Goal: Book appointment/travel/reservation

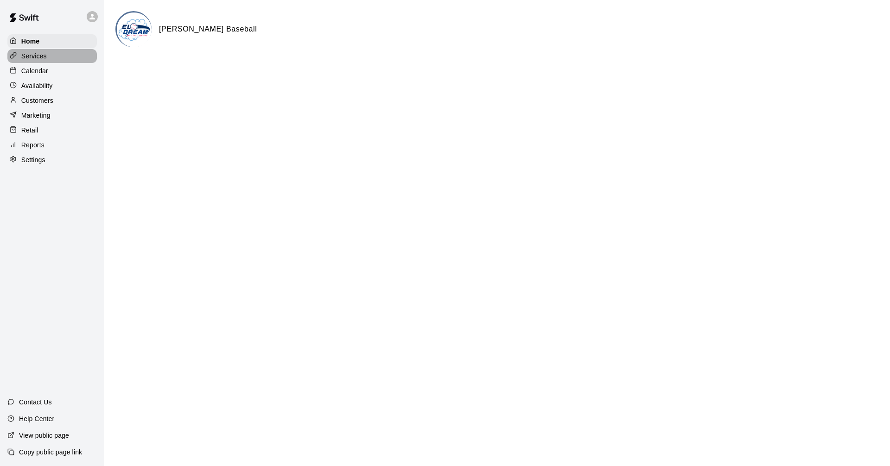
click at [40, 57] on p "Services" at bounding box center [33, 55] width 25 height 9
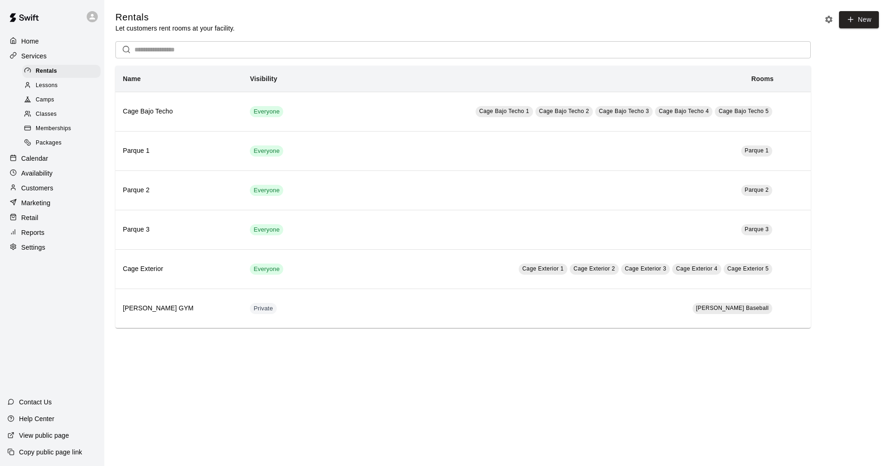
click at [55, 103] on div "Camps" at bounding box center [61, 100] width 78 height 13
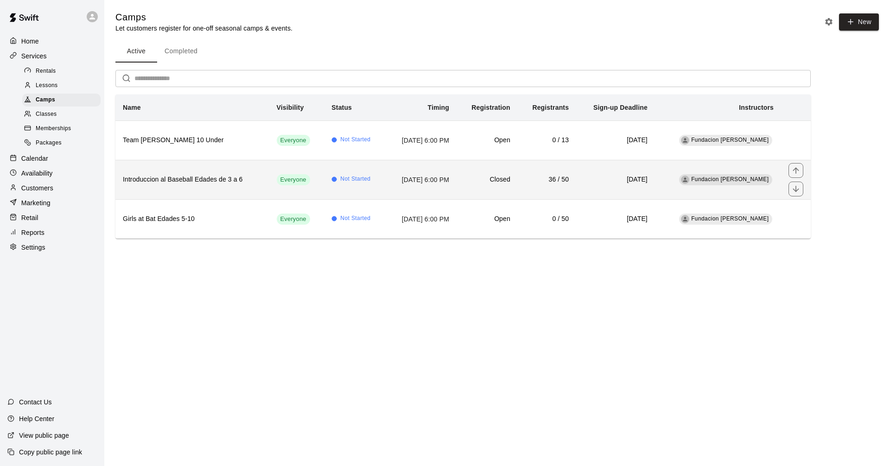
click at [240, 184] on h6 "Introduccion al Baseball Edades de 3 a 6" at bounding box center [192, 180] width 139 height 10
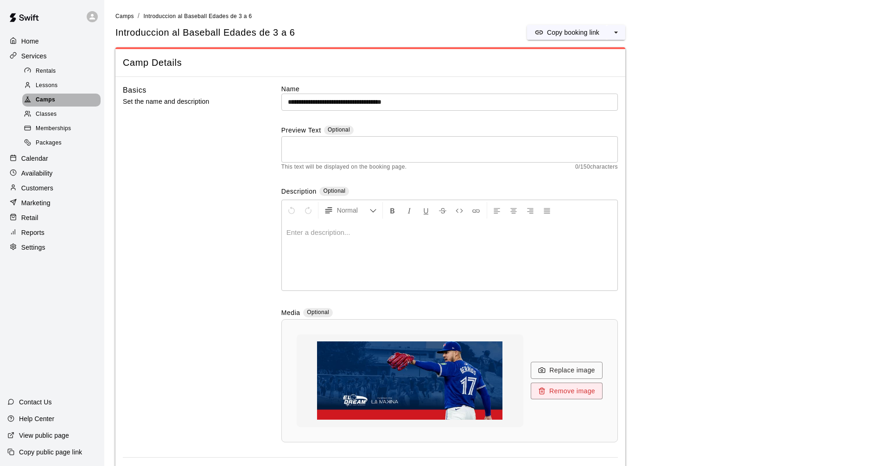
click at [54, 104] on span "Camps" at bounding box center [45, 99] width 19 height 9
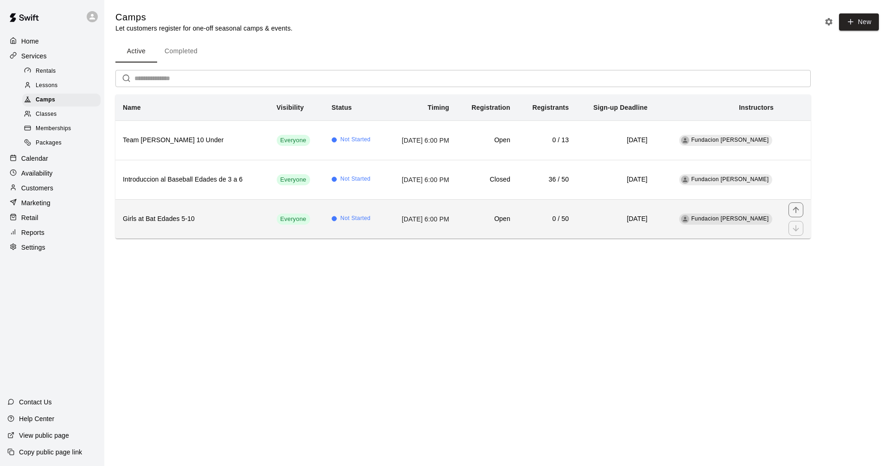
click at [189, 233] on th "Girls at Bat Edades 5-10" at bounding box center [192, 218] width 154 height 39
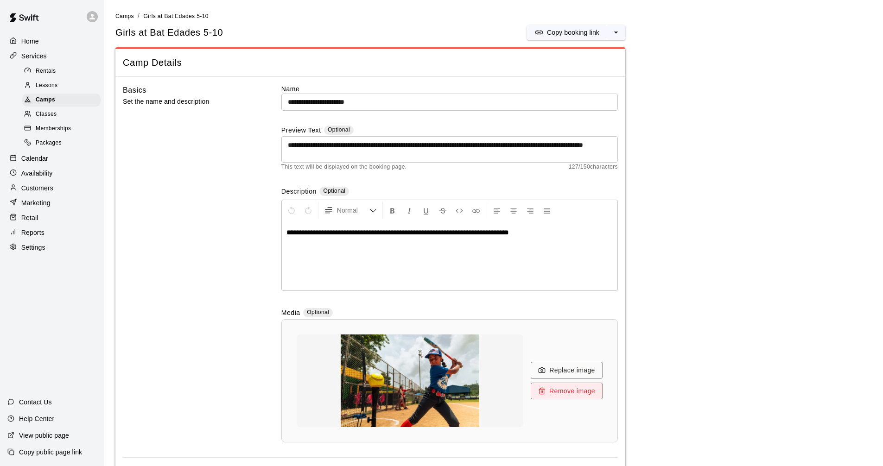
click at [36, 64] on div "Home Services Rentals Lessons Camps Classes Memberships Packages Calendar Avail…" at bounding box center [52, 144] width 104 height 222
click at [42, 57] on p "Services" at bounding box center [33, 55] width 25 height 9
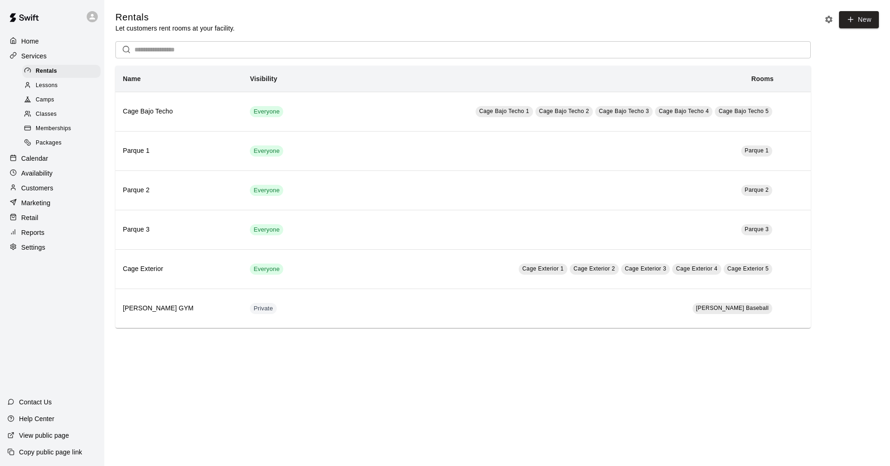
click at [49, 103] on span "Camps" at bounding box center [45, 99] width 19 height 9
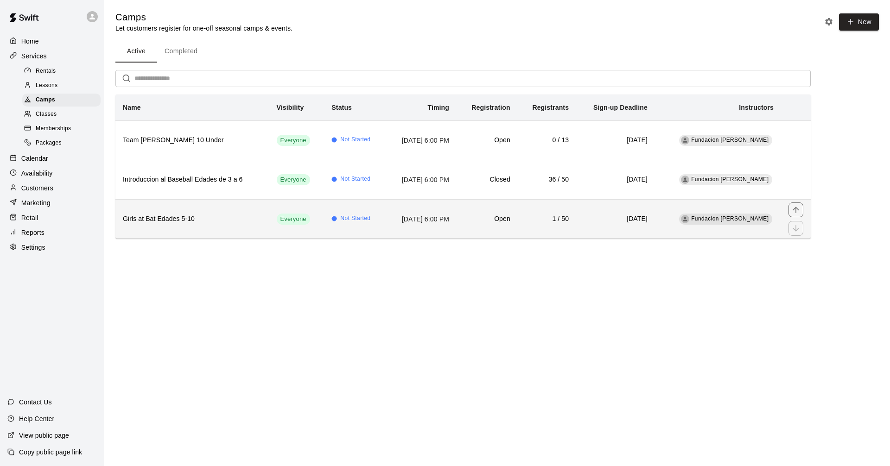
click at [196, 220] on h6 "Girls at Bat Edades 5-10" at bounding box center [192, 219] width 139 height 10
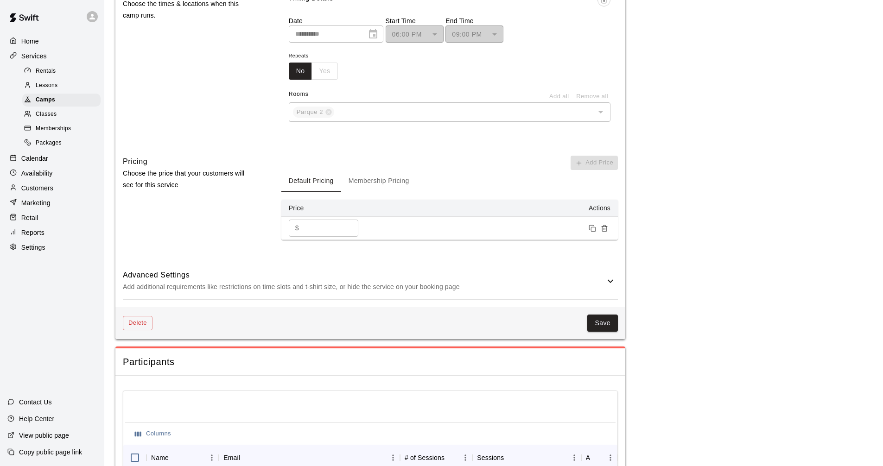
scroll to position [779, 0]
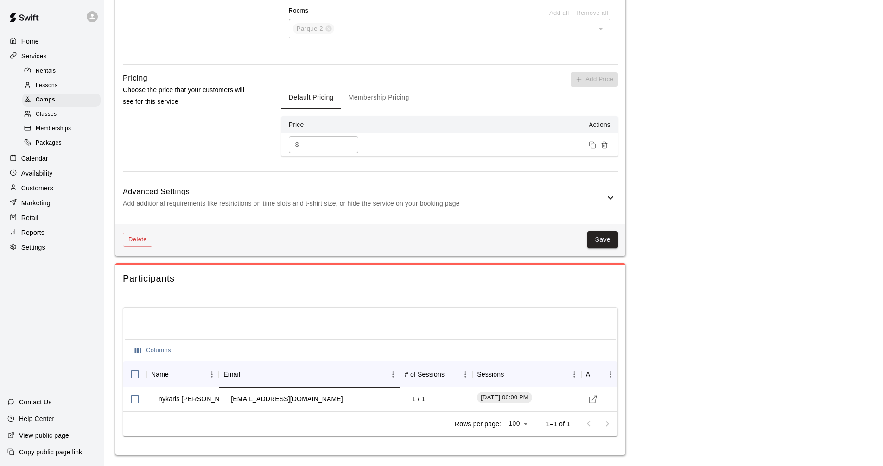
click at [314, 407] on td "[EMAIL_ADDRESS][DOMAIN_NAME]" at bounding box center [286, 399] width 126 height 25
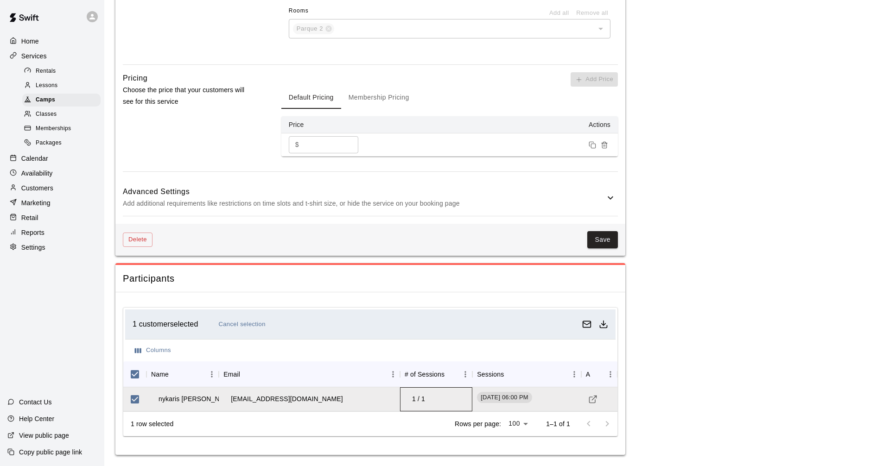
click at [426, 401] on td "1 / 1" at bounding box center [418, 399] width 28 height 25
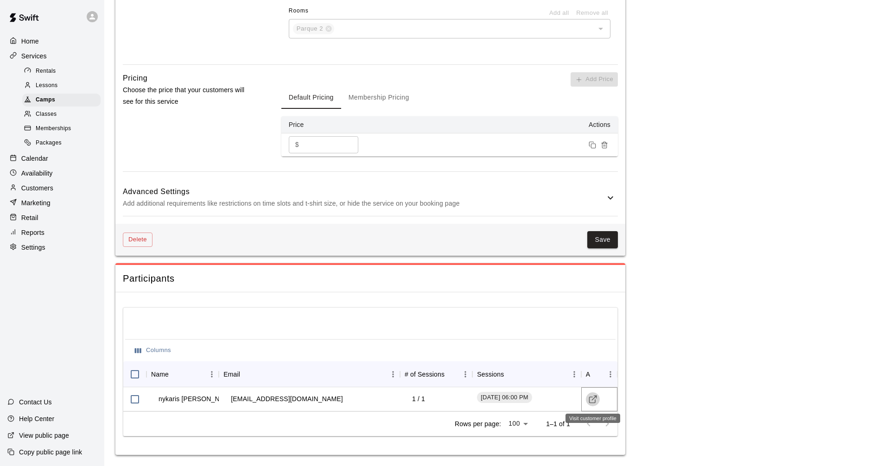
click at [591, 401] on icon "Visit customer profile" at bounding box center [592, 399] width 9 height 9
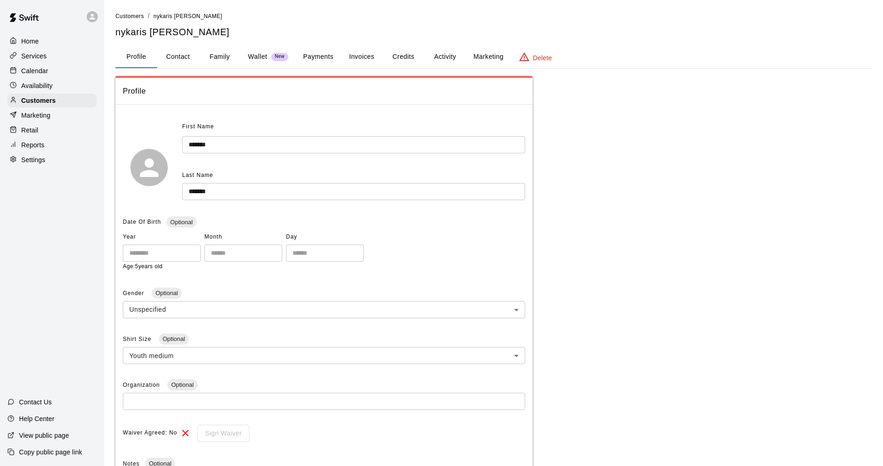
click at [37, 56] on p "Services" at bounding box center [33, 55] width 25 height 9
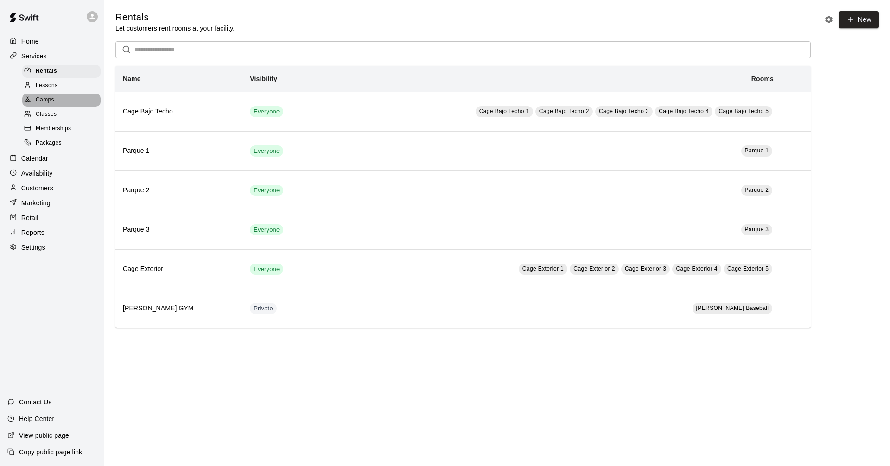
click at [53, 104] on span "Camps" at bounding box center [45, 99] width 19 height 9
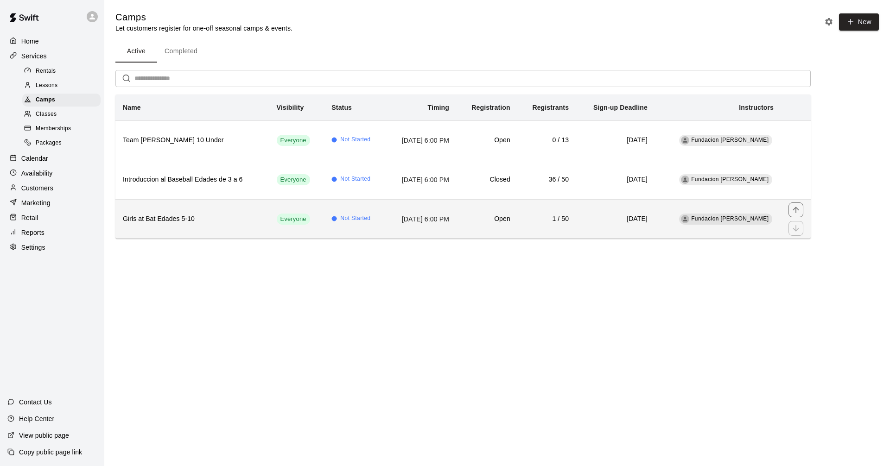
click at [188, 214] on h6 "Girls at Bat Edades 5-10" at bounding box center [192, 219] width 139 height 10
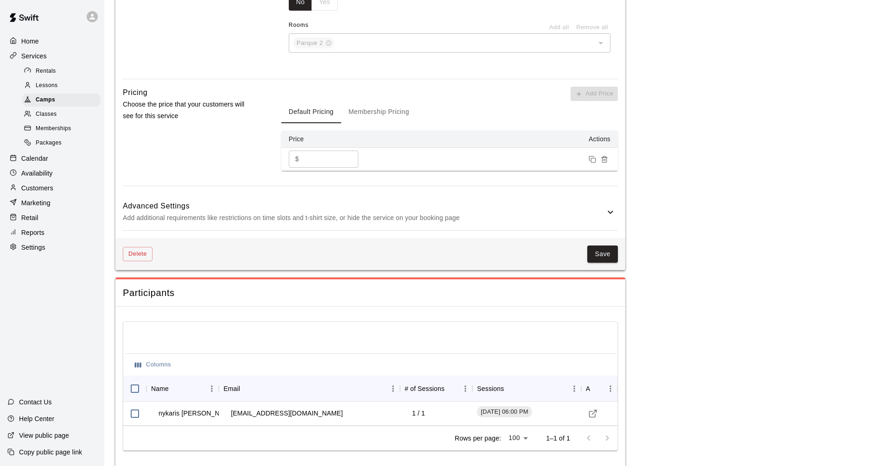
scroll to position [779, 0]
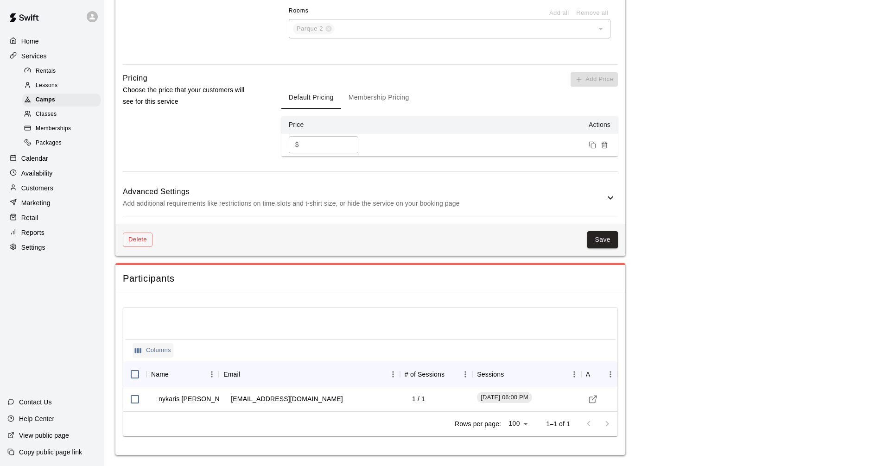
click at [155, 351] on button "Columns" at bounding box center [153, 350] width 41 height 14
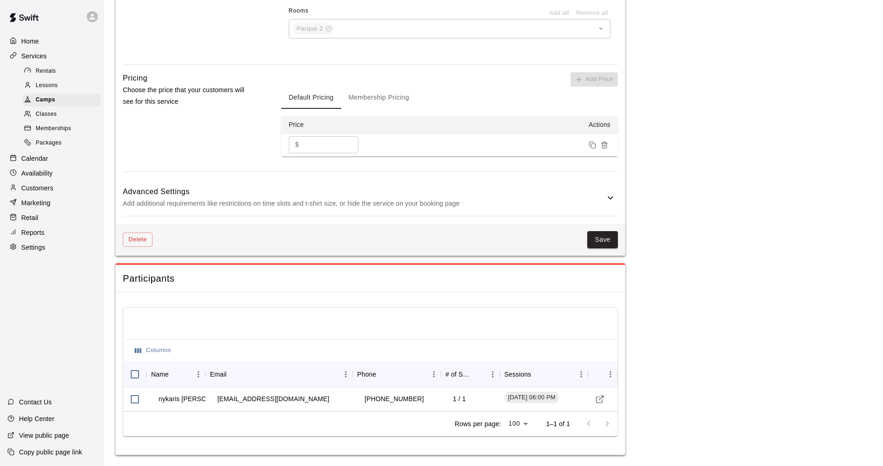
scroll to position [779, 0]
click at [40, 58] on p "Services" at bounding box center [33, 55] width 25 height 9
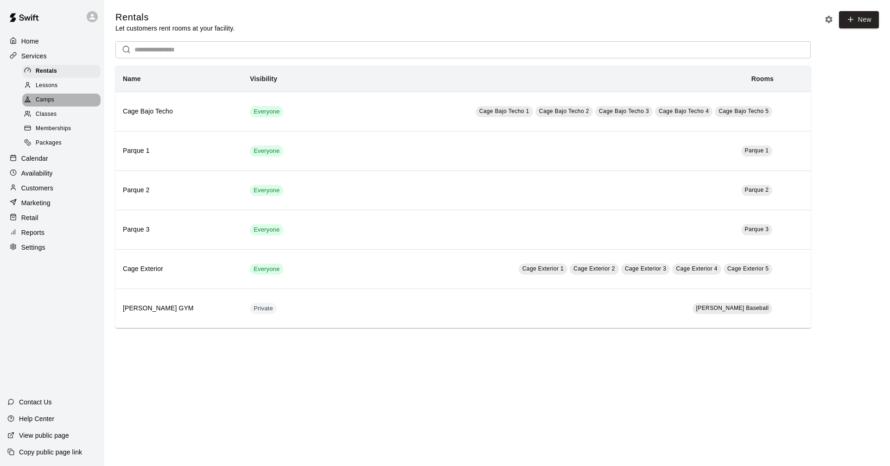
click at [58, 105] on div "Camps" at bounding box center [61, 100] width 78 height 13
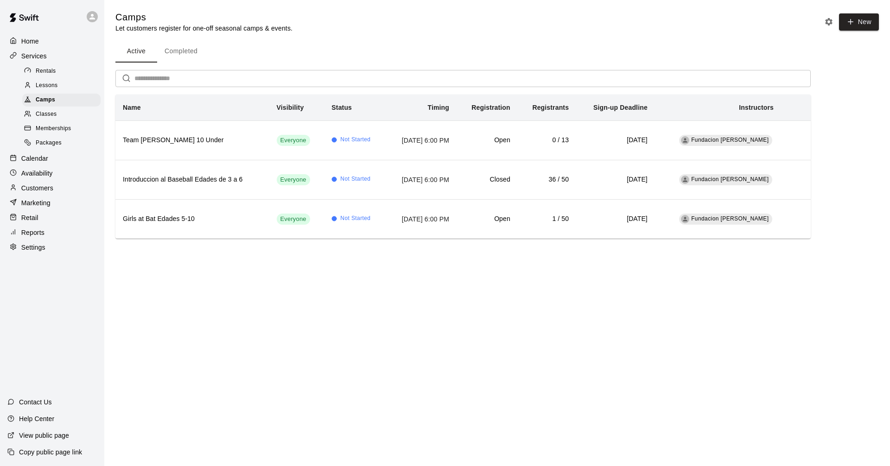
click at [43, 161] on p "Calendar" at bounding box center [34, 158] width 27 height 9
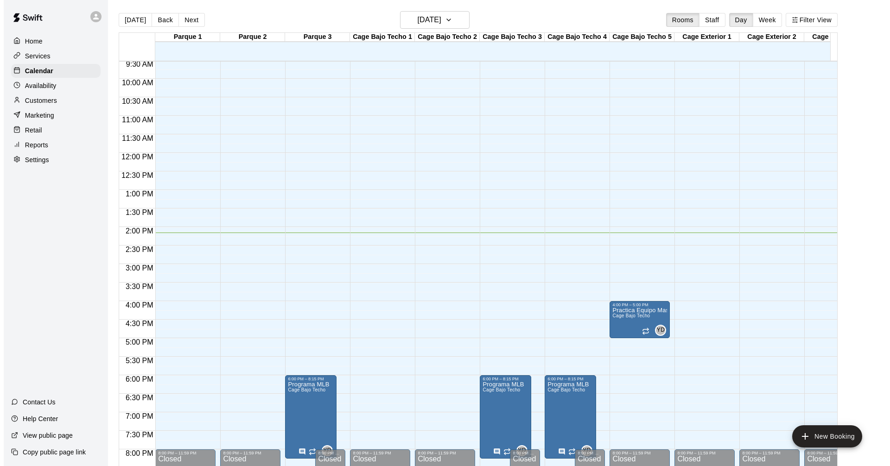
scroll to position [354, 0]
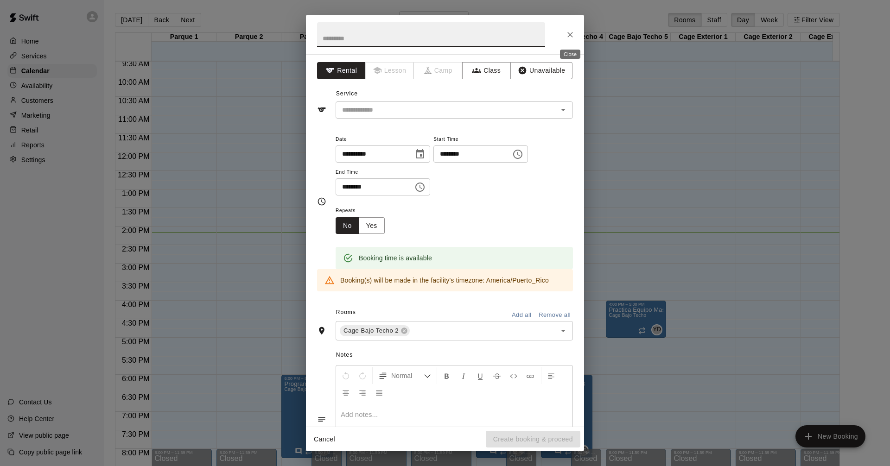
click at [574, 27] on button "Close" at bounding box center [570, 34] width 17 height 17
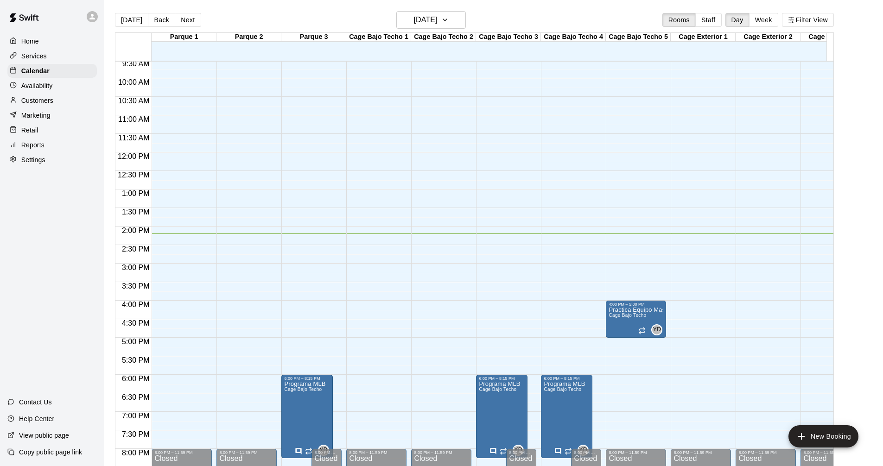
click at [425, 240] on div "12:00 AM – 9:00 AM Closed 8:00 PM – 11:59 PM Closed" at bounding box center [441, 153] width 60 height 890
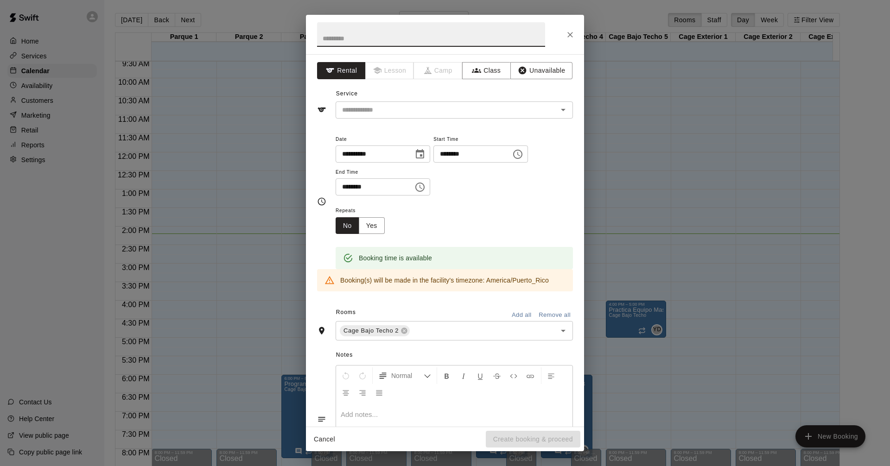
click at [572, 38] on icon "Close" at bounding box center [569, 34] width 9 height 9
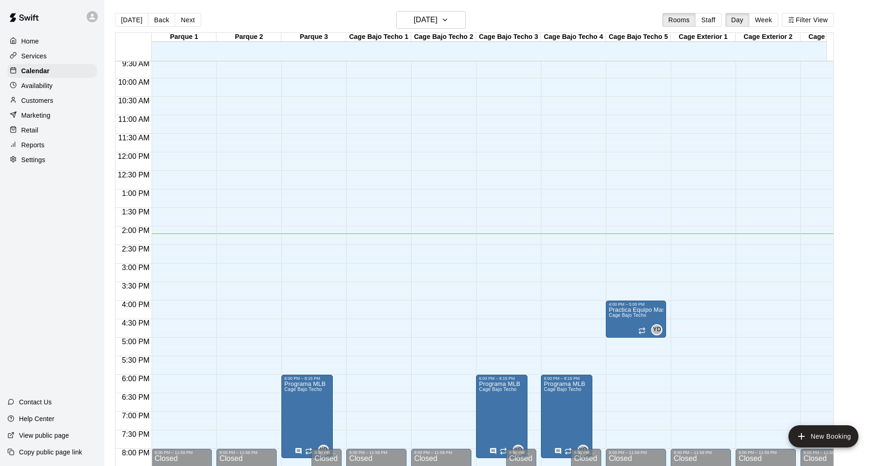
click at [369, 242] on div "12:00 AM – 9:00 AM Closed 8:00 PM – 11:59 PM Closed" at bounding box center [376, 153] width 60 height 890
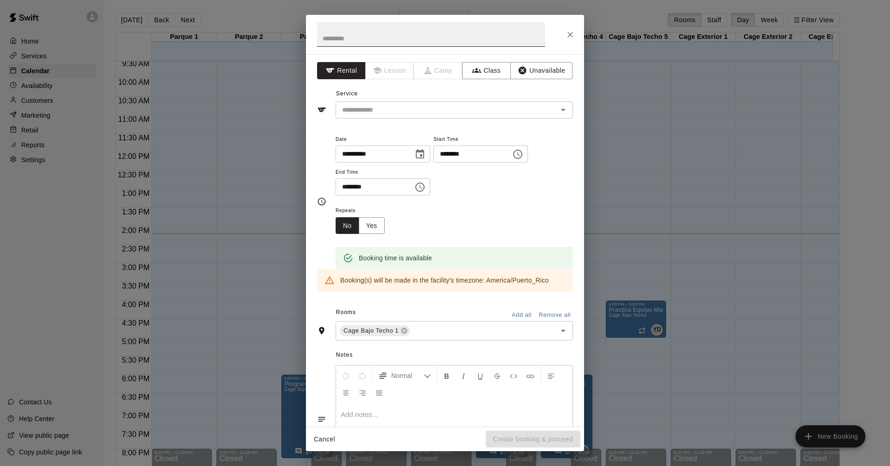
click at [363, 39] on input "text" at bounding box center [431, 34] width 228 height 25
type input "*"
click at [356, 102] on div "​" at bounding box center [453, 109] width 237 height 17
type input "**********"
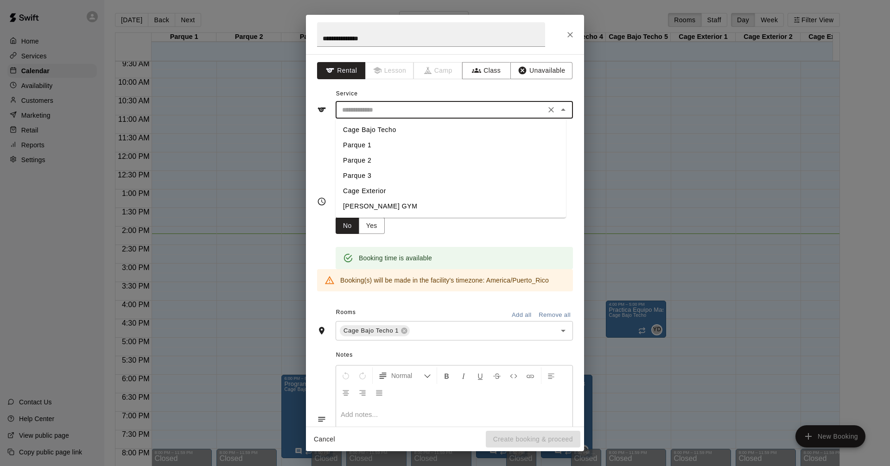
click at [364, 129] on li "Cage Bajo Techo" at bounding box center [450, 129] width 230 height 15
type input "**********"
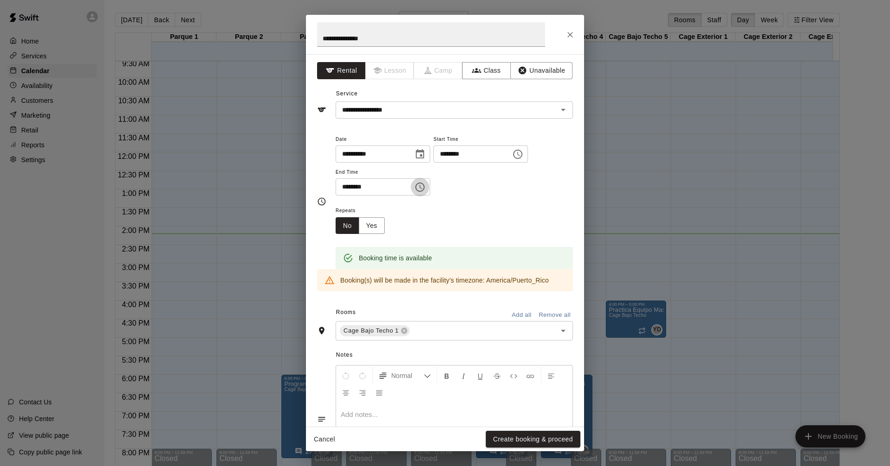
click at [425, 190] on icon "Choose time, selected time is 2:45 PM" at bounding box center [419, 187] width 11 height 11
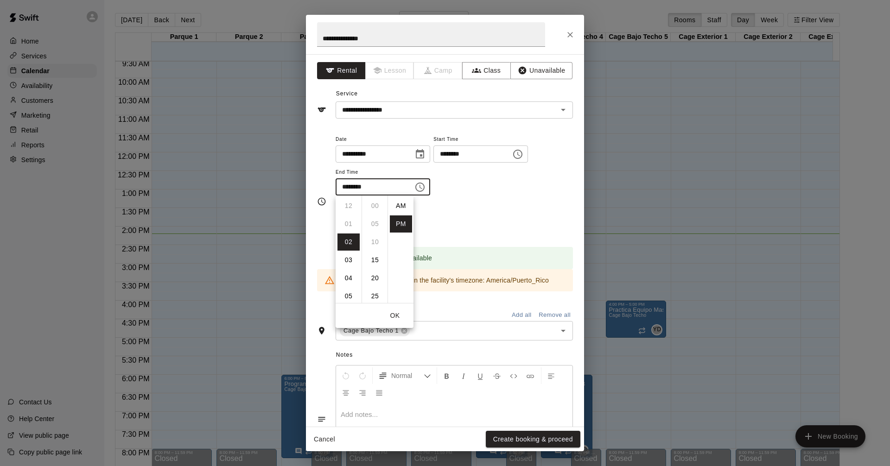
scroll to position [17, 0]
click at [349, 223] on li "03" at bounding box center [348, 223] width 22 height 17
click at [374, 259] on li "15" at bounding box center [375, 260] width 22 height 17
type input "********"
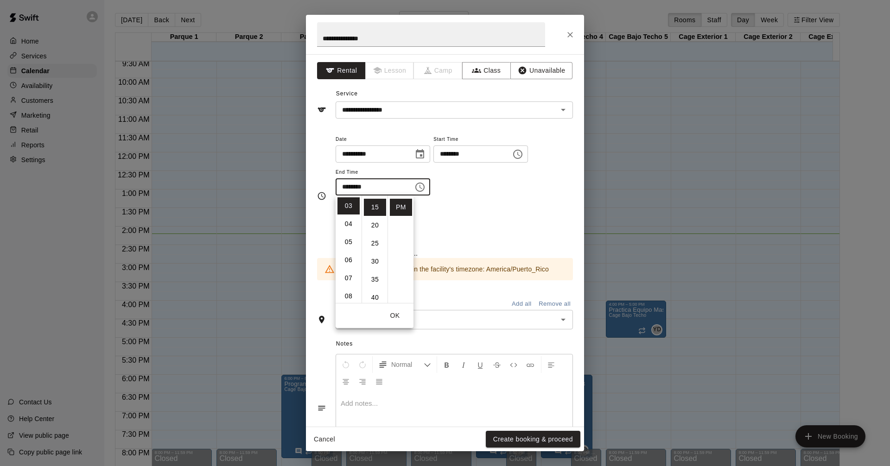
scroll to position [54, 0]
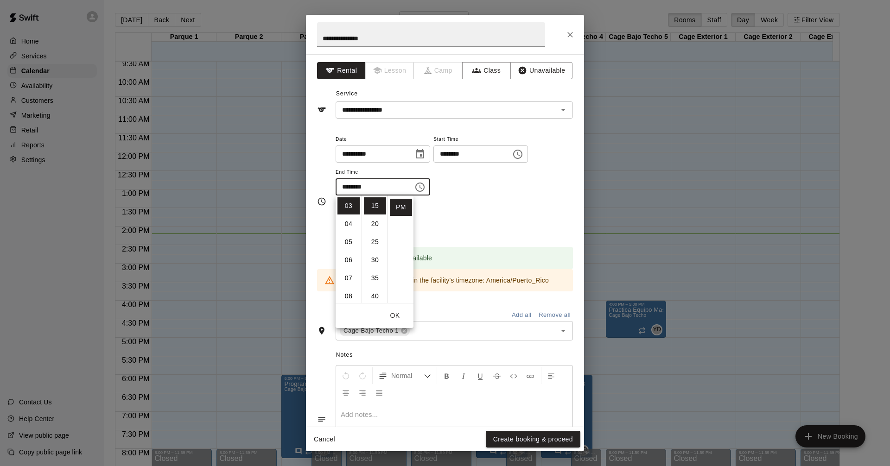
click at [398, 315] on button "OK" at bounding box center [395, 315] width 30 height 17
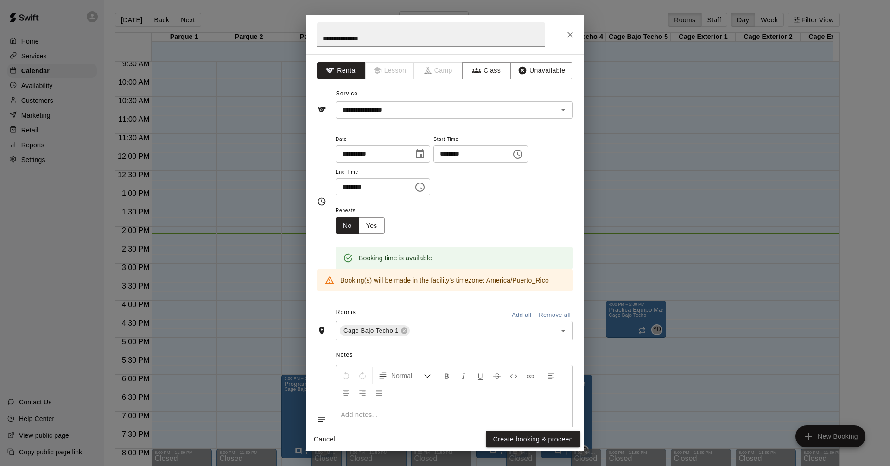
click at [493, 190] on div "**********" at bounding box center [453, 164] width 237 height 63
click at [523, 438] on button "Create booking & proceed" at bounding box center [533, 439] width 95 height 17
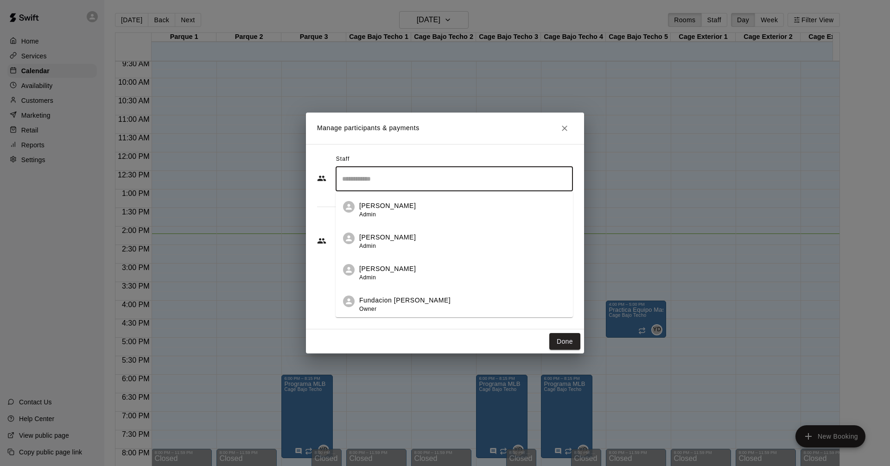
click at [396, 183] on input "Search staff" at bounding box center [454, 179] width 229 height 16
click at [383, 241] on p "[PERSON_NAME]" at bounding box center [387, 238] width 57 height 10
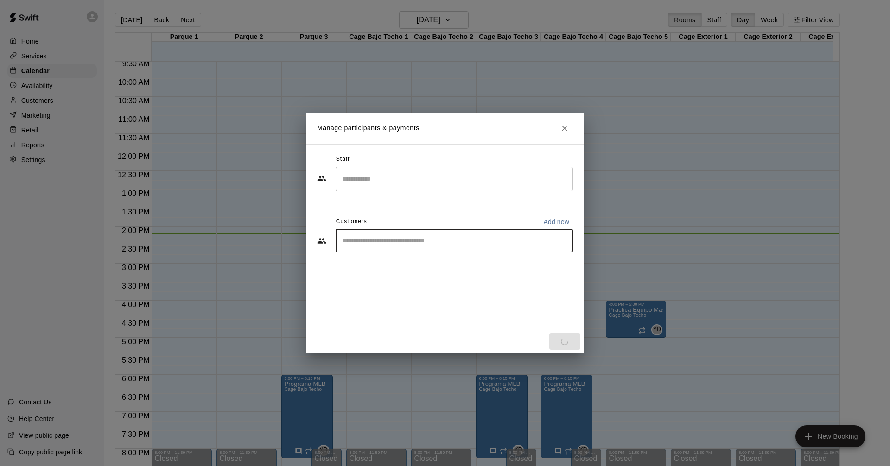
click at [383, 241] on input "Start typing to search customers..." at bounding box center [454, 240] width 229 height 9
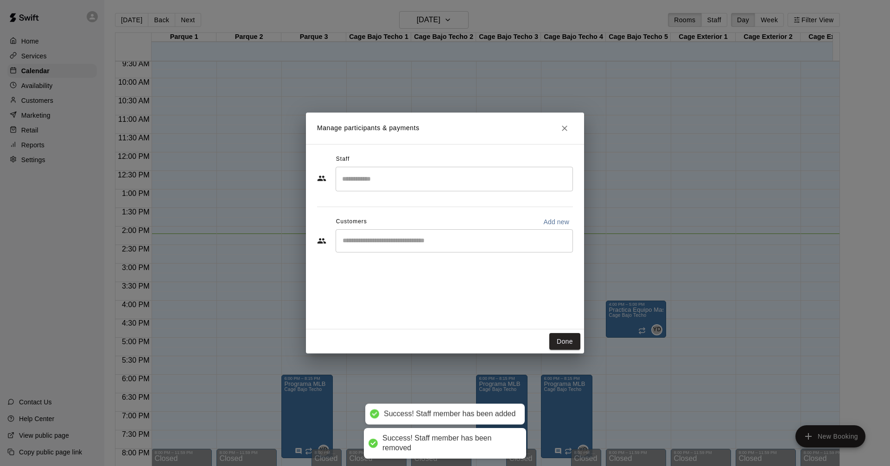
click at [375, 238] on input "Start typing to search customers..." at bounding box center [454, 240] width 229 height 9
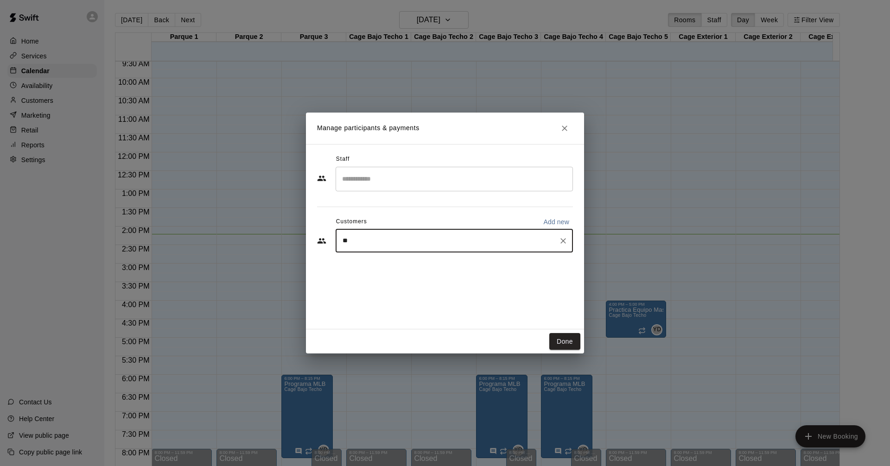
type input "*"
click at [562, 223] on p "Add new" at bounding box center [556, 221] width 26 height 9
select select "**"
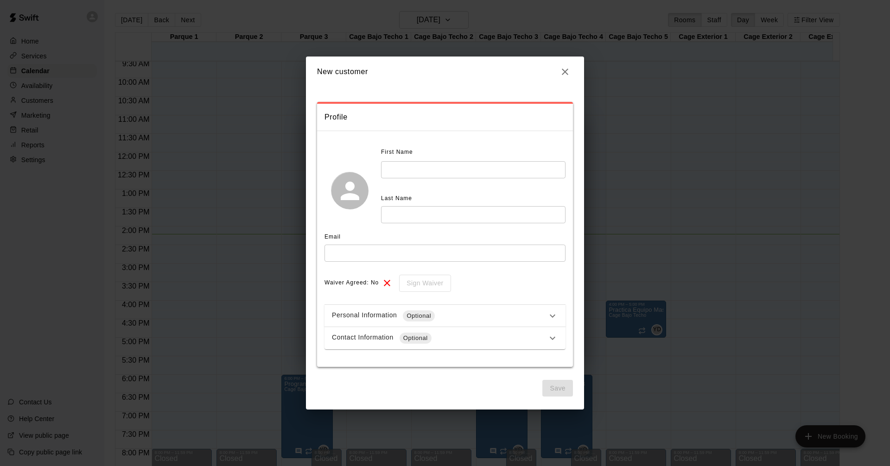
click at [414, 171] on input "text" at bounding box center [473, 169] width 184 height 17
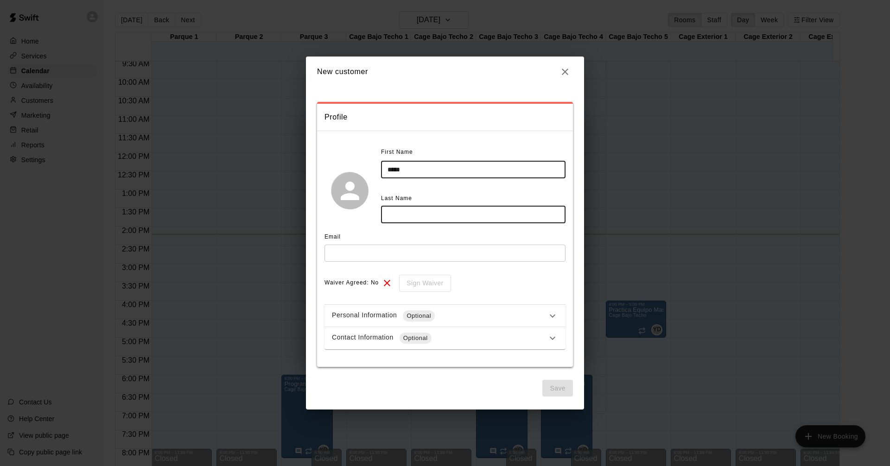
type input "****"
click at [403, 219] on input "text" at bounding box center [473, 214] width 184 height 17
type input "*********"
click at [388, 249] on input "text" at bounding box center [444, 253] width 241 height 17
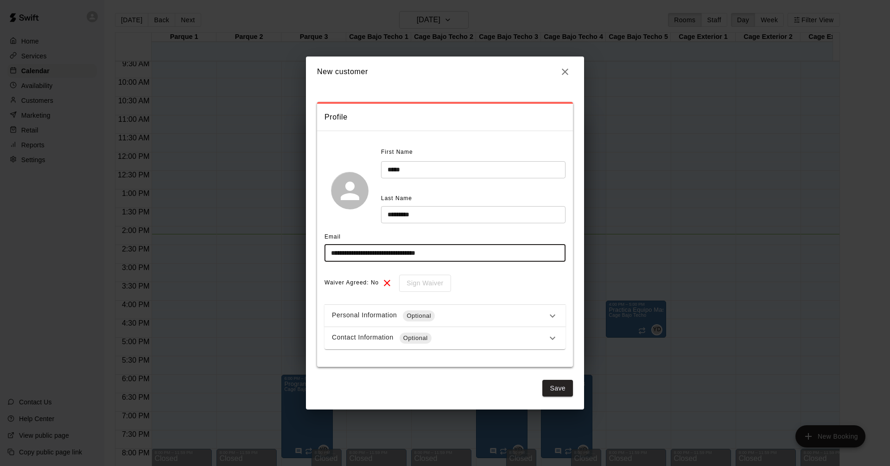
type input "**********"
click at [425, 341] on span "Optional" at bounding box center [415, 338] width 32 height 9
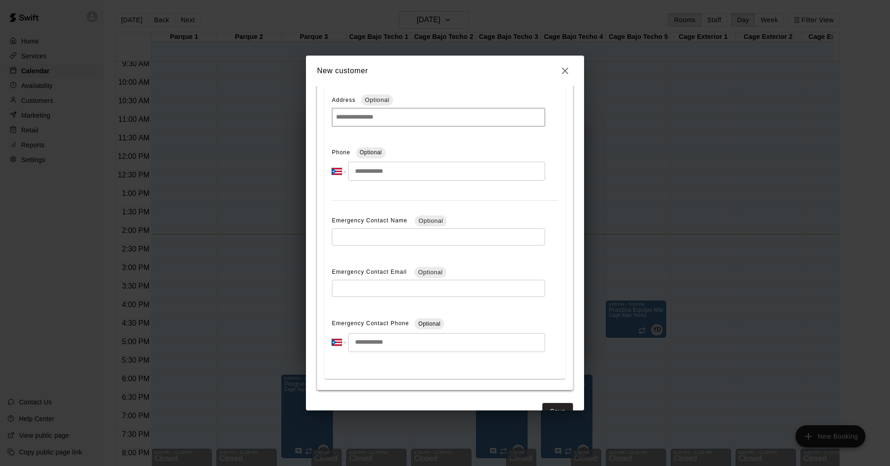
scroll to position [278, 0]
click at [370, 161] on input "tel" at bounding box center [446, 167] width 197 height 19
type input "**********"
click at [558, 408] on button "Save" at bounding box center [557, 407] width 31 height 17
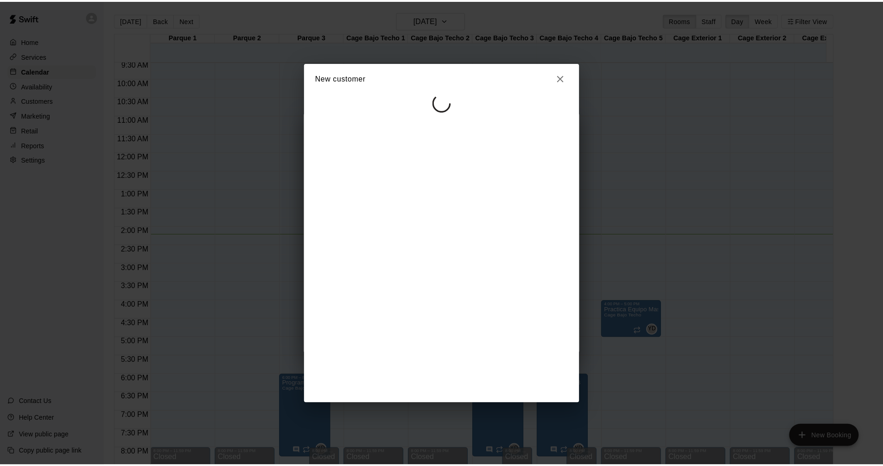
scroll to position [0, 0]
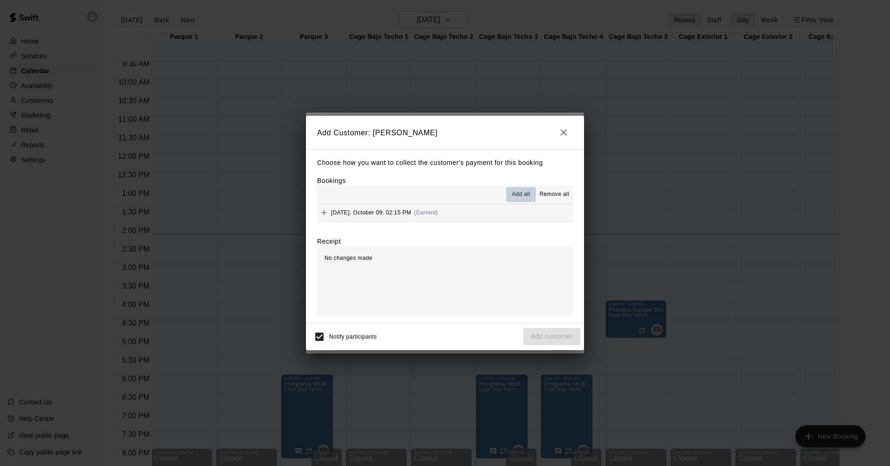
click at [525, 189] on button "Add all" at bounding box center [521, 194] width 30 height 15
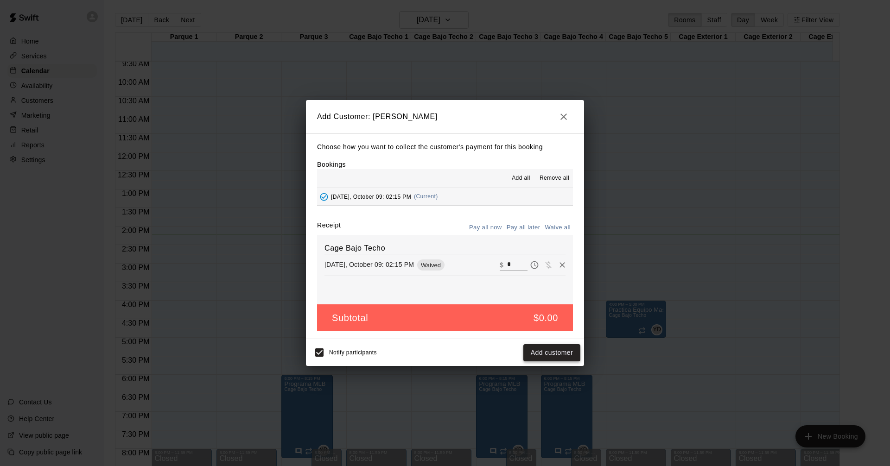
click at [554, 348] on button "Add customer" at bounding box center [551, 352] width 57 height 17
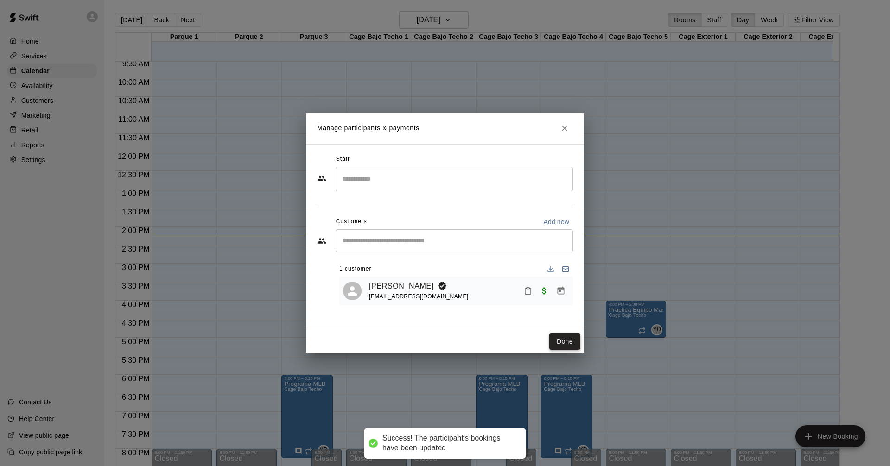
click at [561, 345] on button "Done" at bounding box center [564, 341] width 31 height 17
